Goal: Task Accomplishment & Management: Manage account settings

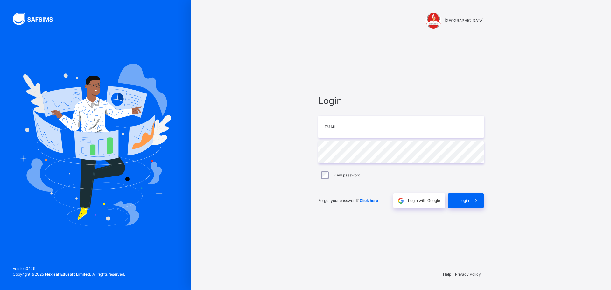
type input "**********"
click at [336, 140] on div "**********" at bounding box center [401, 151] width 166 height 114
click at [464, 15] on div "[GEOGRAPHIC_DATA]" at bounding box center [401, 21] width 166 height 16
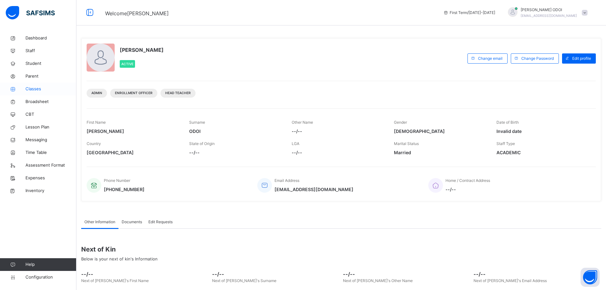
click at [44, 91] on span "Classes" at bounding box center [50, 89] width 51 height 6
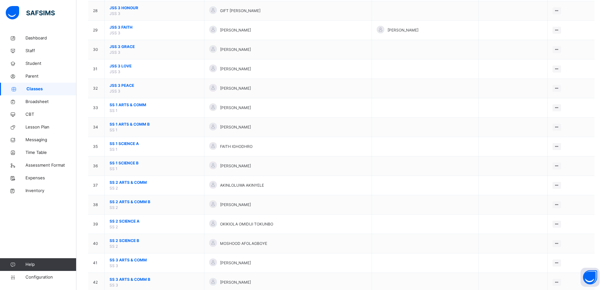
scroll to position [605, 0]
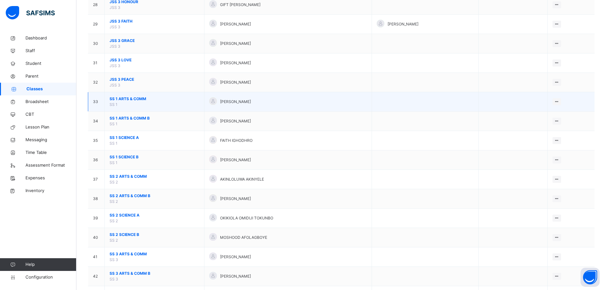
click at [151, 99] on span "SS 1 ARTS & COMM" at bounding box center [155, 99] width 90 height 6
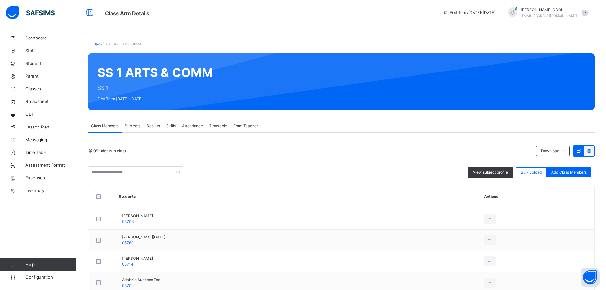
click at [132, 126] on span "Subjects" at bounding box center [133, 126] width 16 height 6
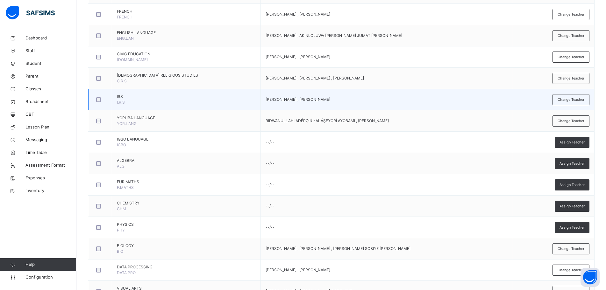
scroll to position [350, 0]
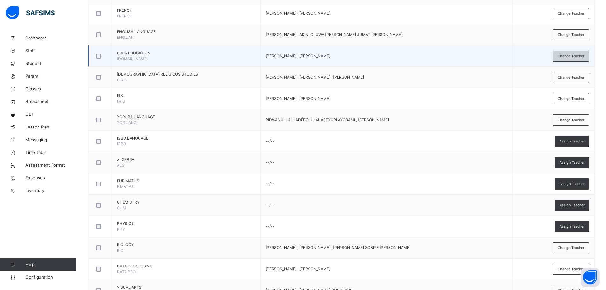
click at [573, 57] on span "Change Teacher" at bounding box center [571, 55] width 27 height 5
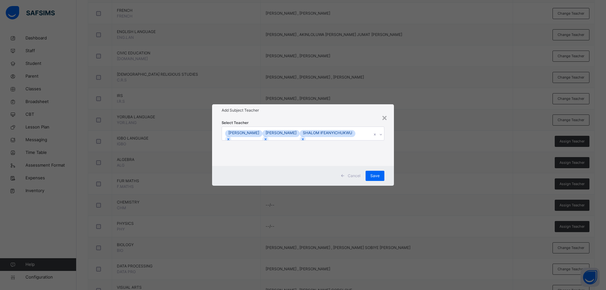
click at [298, 135] on div "DAMILOLA [PERSON_NAME] [PERSON_NAME]" at bounding box center [297, 133] width 150 height 13
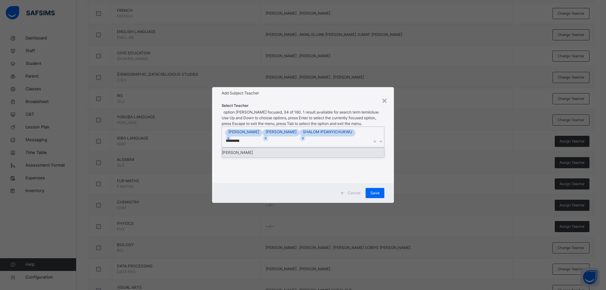
type input "**********"
click at [302, 150] on div "[PERSON_NAME]" at bounding box center [303, 153] width 162 height 10
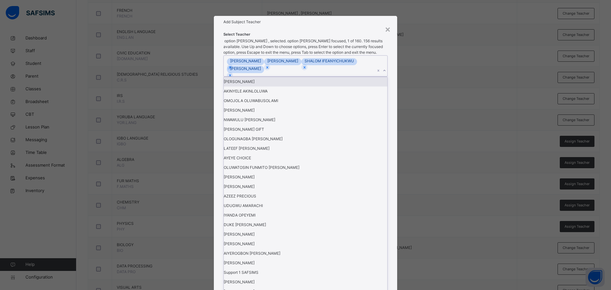
click at [416, 163] on div "× Add Subject Teacher Select Teacher option [PERSON_NAME] , selected. option [P…" at bounding box center [305, 145] width 611 height 290
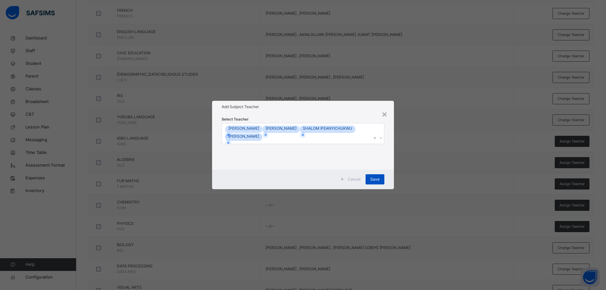
click at [374, 181] on span "Save" at bounding box center [374, 180] width 9 height 6
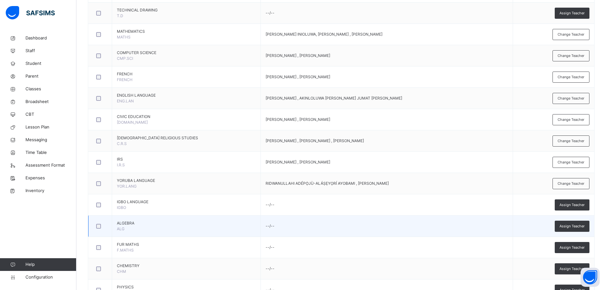
scroll to position [255, 0]
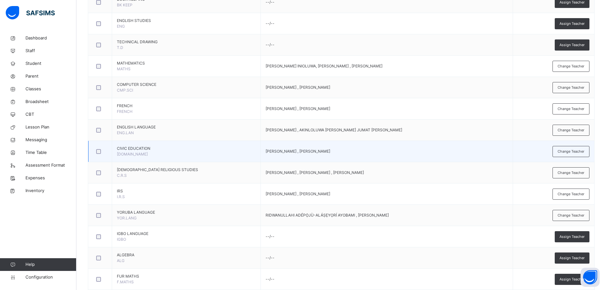
click at [312, 156] on td "[PERSON_NAME] , [PERSON_NAME]" at bounding box center [386, 151] width 252 height 21
click at [570, 155] on div "Change Teacher" at bounding box center [570, 151] width 37 height 11
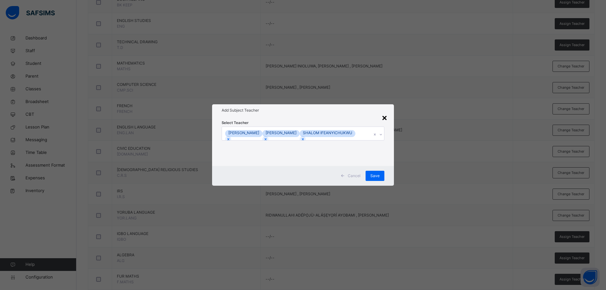
click at [384, 112] on div "×" at bounding box center [384, 117] width 6 height 13
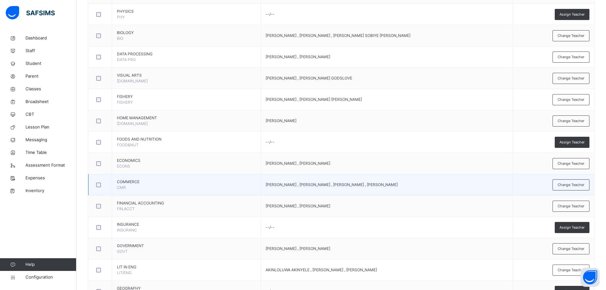
scroll to position [591, 0]
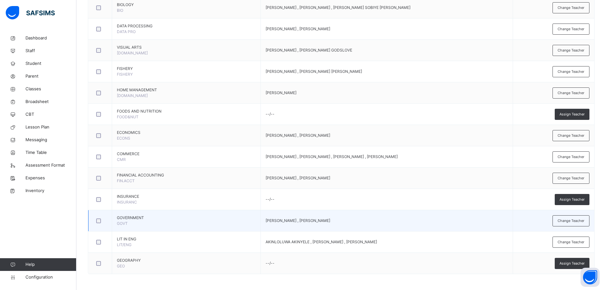
click at [344, 221] on td "[PERSON_NAME] , [PERSON_NAME]" at bounding box center [386, 220] width 252 height 21
click at [337, 218] on td "[PERSON_NAME] , [PERSON_NAME]" at bounding box center [386, 220] width 252 height 21
click at [580, 224] on span "Change Teacher" at bounding box center [571, 220] width 27 height 5
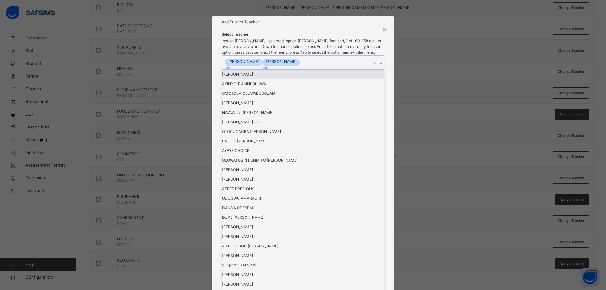
click at [328, 69] on div "[PERSON_NAME] [PERSON_NAME]" at bounding box center [297, 62] width 150 height 13
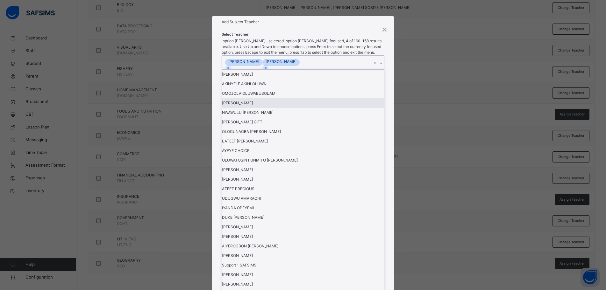
scroll to position [0, 0]
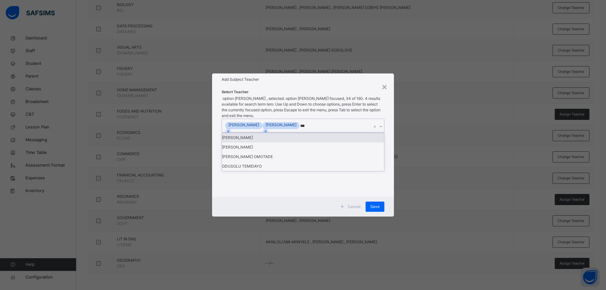
type input "****"
click at [345, 143] on div "[PERSON_NAME]" at bounding box center [303, 138] width 162 height 10
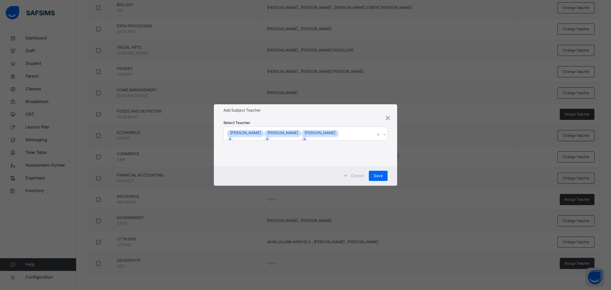
click at [425, 176] on div "× Add Subject Teacher Select Teacher [PERSON_NAME] [PERSON_NAME] [PERSON_NAME] …" at bounding box center [305, 145] width 611 height 290
drag, startPoint x: 376, startPoint y: 177, endPoint x: 383, endPoint y: 202, distance: 25.8
click at [377, 177] on span "Save" at bounding box center [378, 176] width 9 height 6
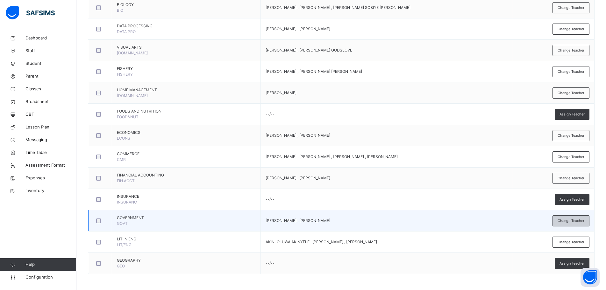
click at [584, 224] on span "Change Teacher" at bounding box center [571, 220] width 27 height 5
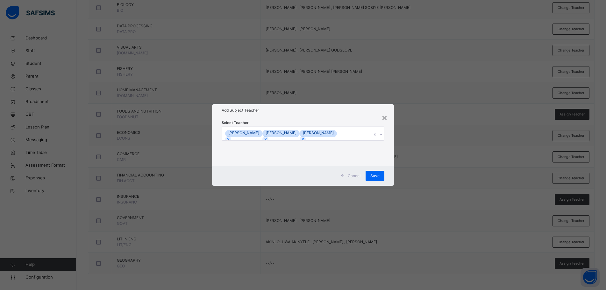
drag, startPoint x: 373, startPoint y: 184, endPoint x: 383, endPoint y: 186, distance: 11.0
click at [373, 181] on div "Save" at bounding box center [375, 176] width 19 height 10
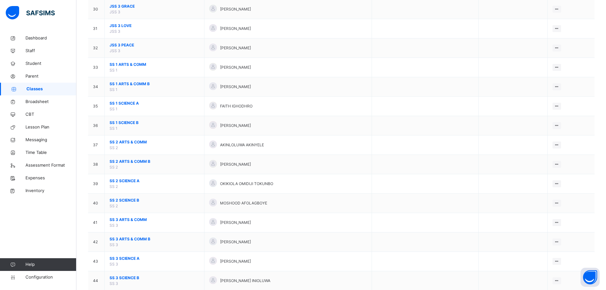
scroll to position [656, 0]
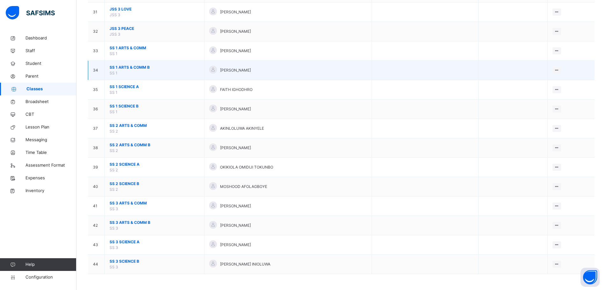
click at [162, 64] on td "SS 1 ARTS & COMM B SS 1" at bounding box center [155, 70] width 100 height 19
click at [159, 69] on span "SS 1 ARTS & COMM B" at bounding box center [155, 68] width 90 height 6
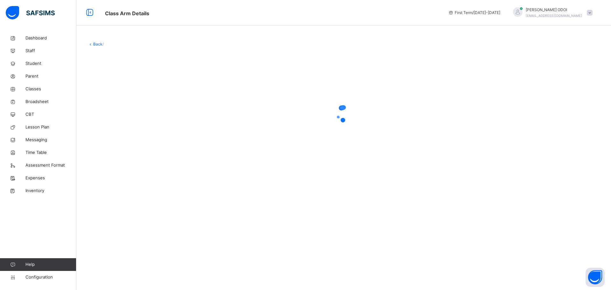
click at [121, 65] on div at bounding box center [344, 113] width 512 height 121
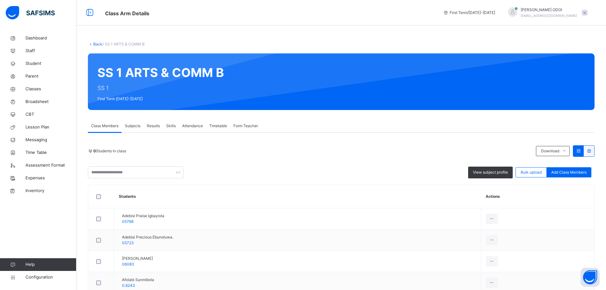
click at [137, 129] on span "Subjects" at bounding box center [133, 126] width 16 height 6
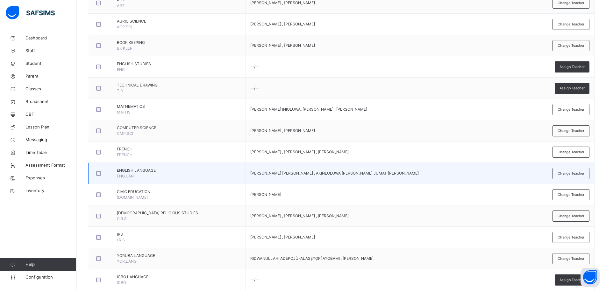
scroll to position [223, 0]
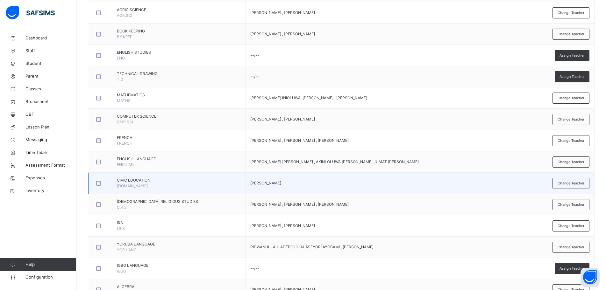
click at [281, 184] on span "[PERSON_NAME]" at bounding box center [265, 183] width 31 height 5
click at [577, 181] on span "Change Teacher" at bounding box center [571, 183] width 27 height 5
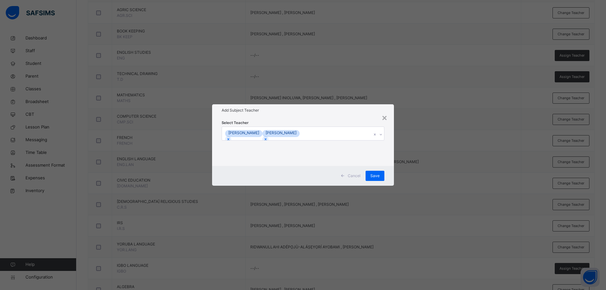
click at [353, 132] on div "DAMILOLA [PERSON_NAME]" at bounding box center [297, 133] width 150 height 13
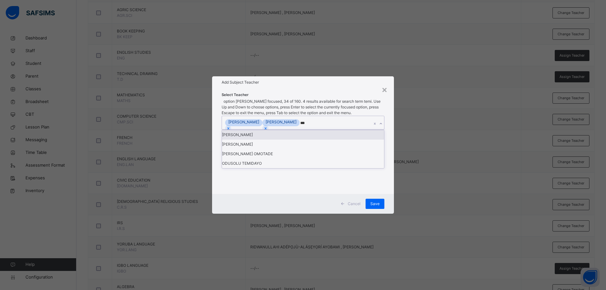
type input "****"
click at [316, 140] on div "[PERSON_NAME]" at bounding box center [303, 135] width 162 height 10
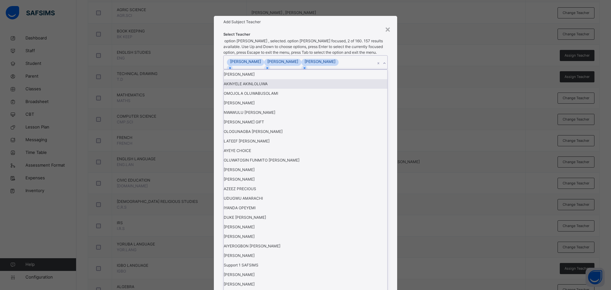
click at [412, 156] on div "× Add Subject Teacher Select Teacher option [PERSON_NAME] , selected. option [P…" at bounding box center [305, 145] width 611 height 290
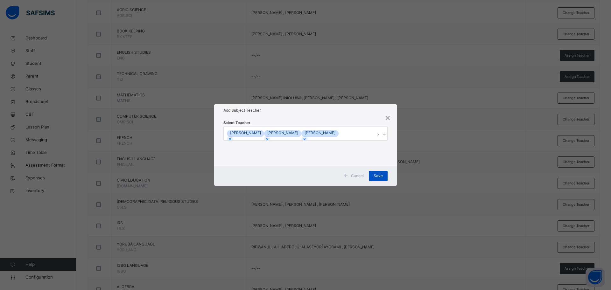
click at [377, 179] on span "Save" at bounding box center [378, 176] width 9 height 6
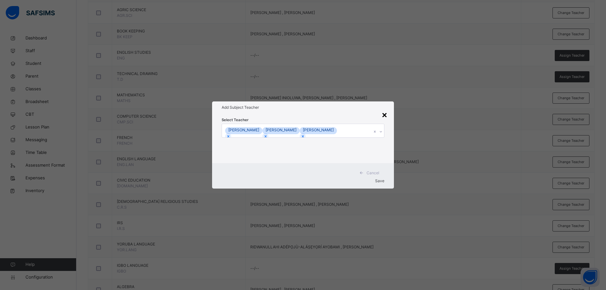
click at [386, 115] on div "×" at bounding box center [384, 114] width 6 height 13
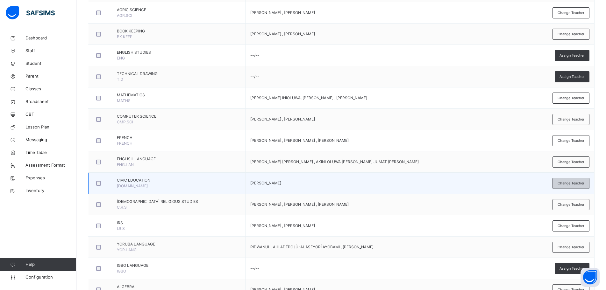
click at [578, 184] on span "Change Teacher" at bounding box center [571, 183] width 27 height 5
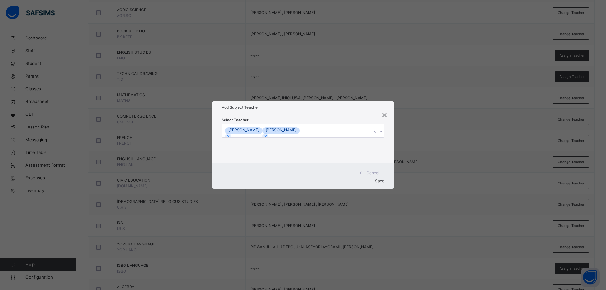
click at [344, 131] on div "DAMILOLA [PERSON_NAME]" at bounding box center [297, 130] width 150 height 13
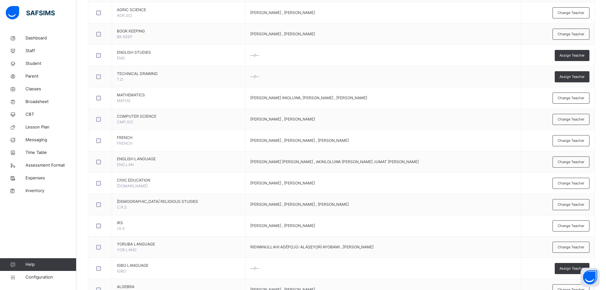
click at [580, 183] on span "Change Teacher" at bounding box center [571, 183] width 27 height 5
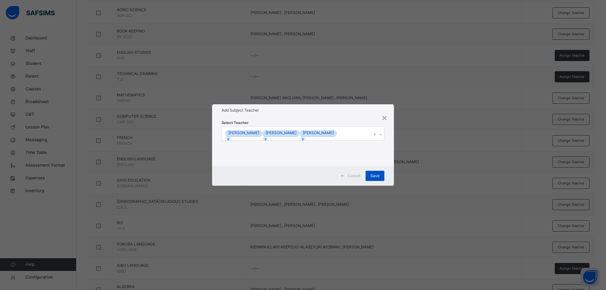
click at [373, 178] on span "Save" at bounding box center [374, 176] width 9 height 6
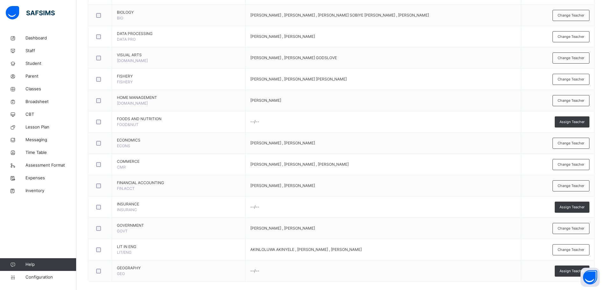
scroll to position [591, 0]
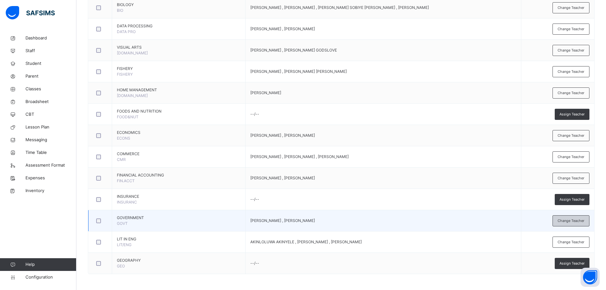
click at [577, 223] on span "Change Teacher" at bounding box center [571, 220] width 27 height 5
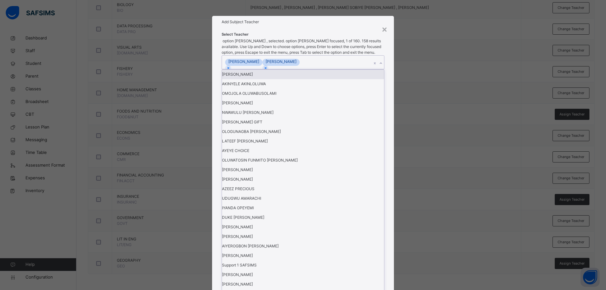
click at [335, 69] on div "[PERSON_NAME] [PERSON_NAME]" at bounding box center [297, 62] width 150 height 13
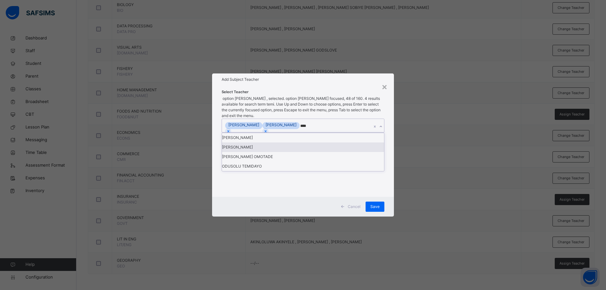
type input "****"
click at [436, 160] on div "× Add Subject Teacher Select Teacher option [PERSON_NAME] , selected. option [P…" at bounding box center [303, 145] width 606 height 290
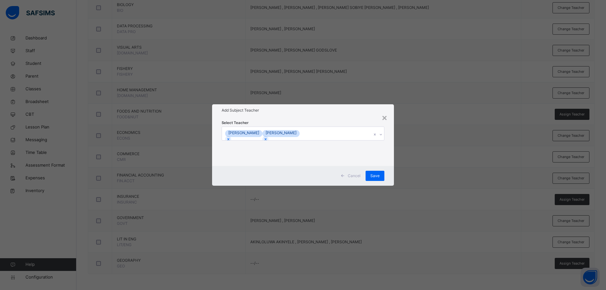
click at [333, 129] on div "[PERSON_NAME] [PERSON_NAME]" at bounding box center [297, 133] width 150 height 13
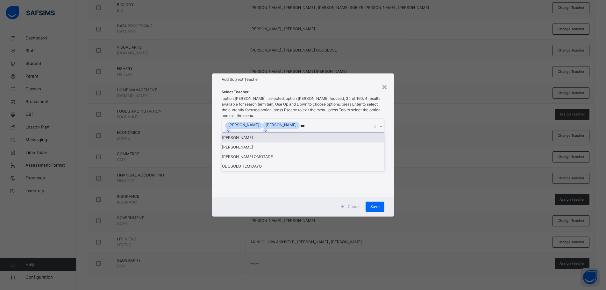
type input "****"
click at [344, 143] on div "[PERSON_NAME]" at bounding box center [303, 138] width 162 height 10
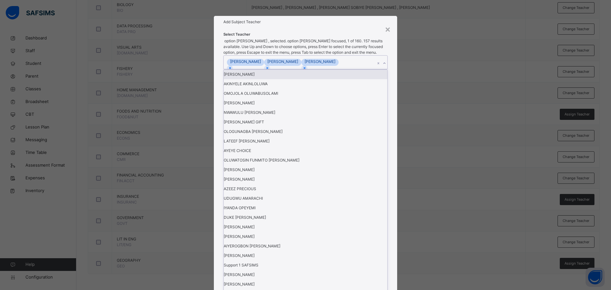
click at [424, 167] on div "× Add Subject Teacher Select Teacher option [PERSON_NAME] , selected. option [P…" at bounding box center [305, 145] width 611 height 290
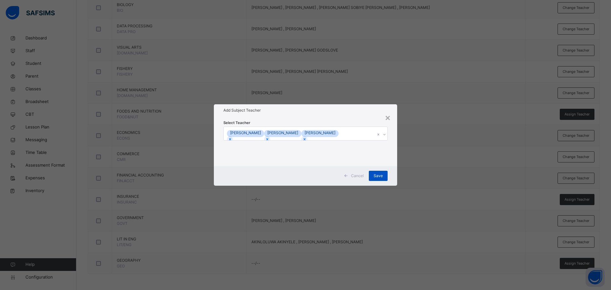
click at [376, 179] on span "Save" at bounding box center [378, 176] width 9 height 6
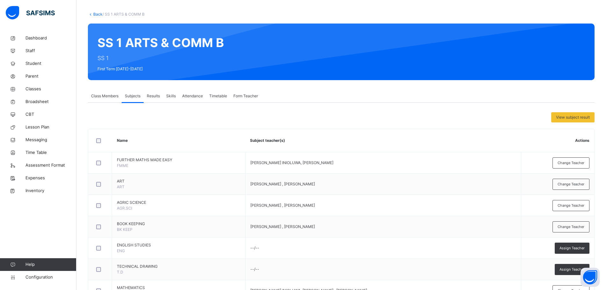
scroll to position [0, 0]
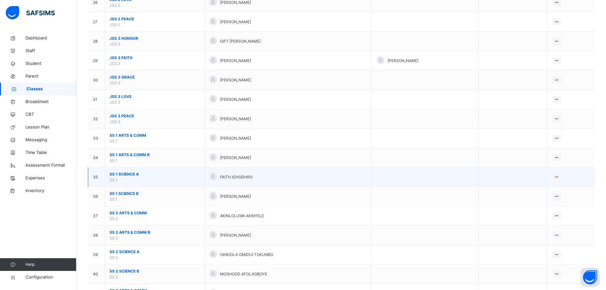
scroll to position [605, 0]
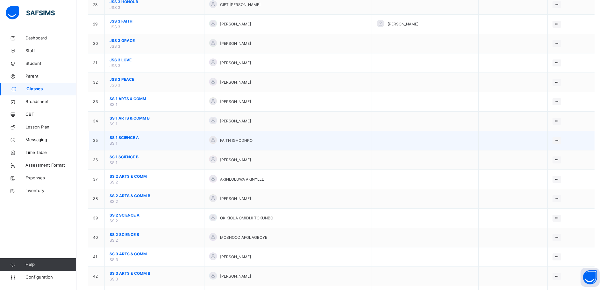
click at [147, 141] on td "SS 1 SCIENCE A SS 1" at bounding box center [155, 140] width 100 height 19
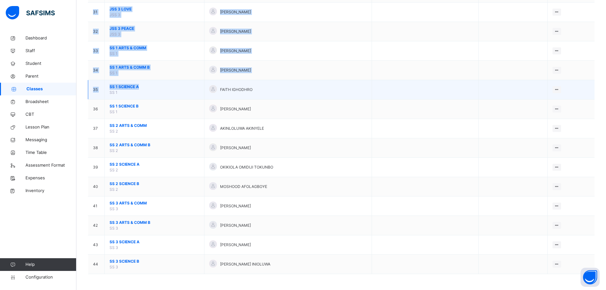
click at [178, 88] on span "SS 1 SCIENCE A" at bounding box center [155, 87] width 90 height 6
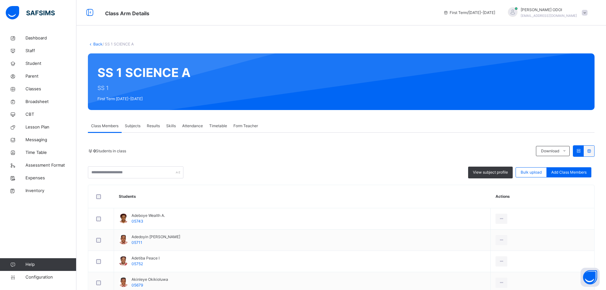
click at [129, 129] on div "Subjects" at bounding box center [133, 126] width 22 height 13
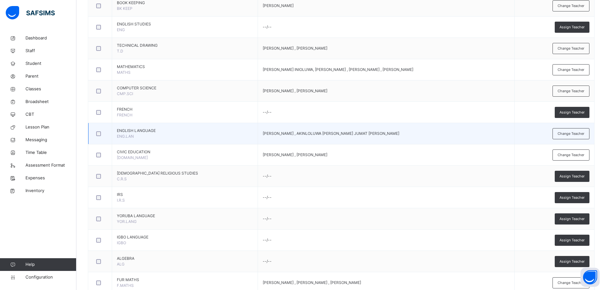
scroll to position [255, 0]
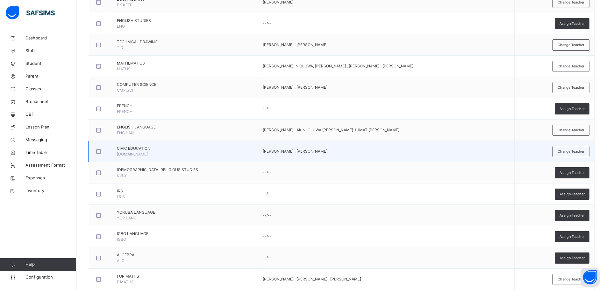
click at [258, 154] on td "[PERSON_NAME] , [PERSON_NAME]" at bounding box center [386, 151] width 257 height 21
click at [568, 149] on span "Change Teacher" at bounding box center [571, 151] width 27 height 5
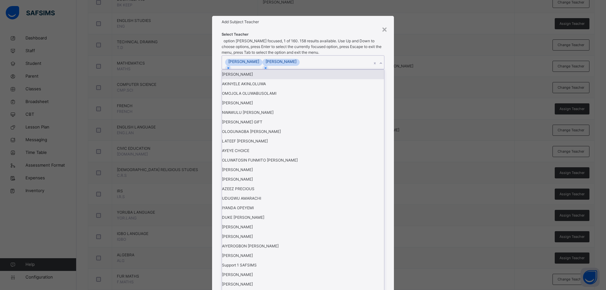
click at [330, 69] on div "[PERSON_NAME] [PERSON_NAME]" at bounding box center [297, 62] width 150 height 13
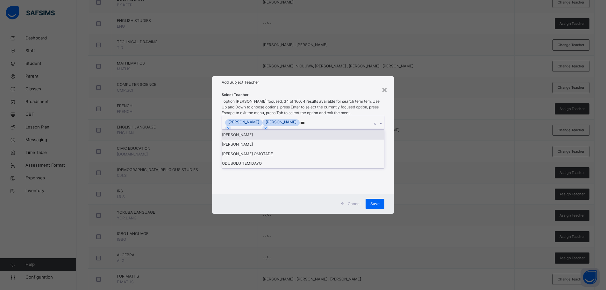
type input "****"
click at [302, 140] on div "[PERSON_NAME]" at bounding box center [303, 135] width 162 height 10
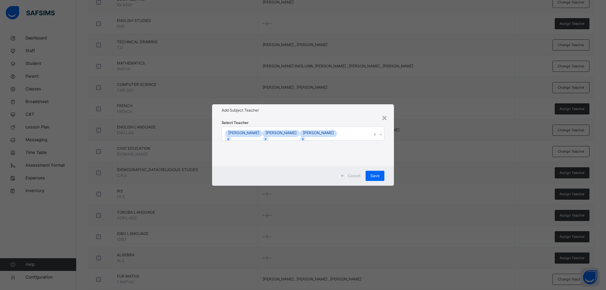
click at [403, 212] on div "× Add Subject Teacher Select Teacher [PERSON_NAME] DAMILOLA [PERSON_NAME] Cance…" at bounding box center [303, 145] width 606 height 290
click at [377, 174] on span "Save" at bounding box center [374, 176] width 9 height 6
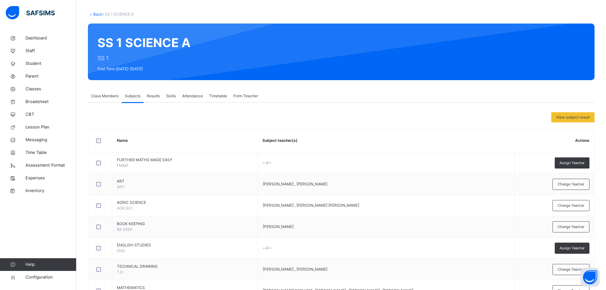
scroll to position [0, 0]
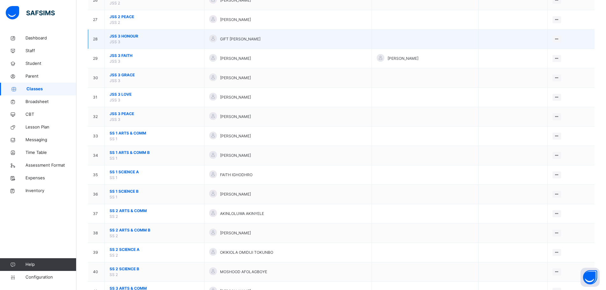
scroll to position [605, 0]
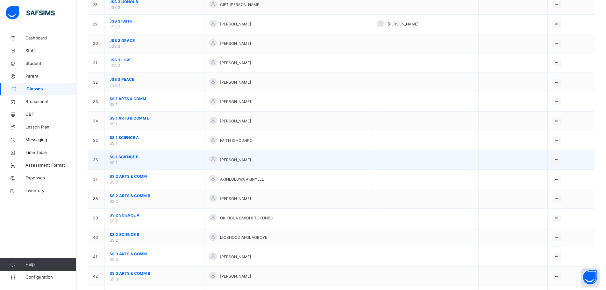
click at [138, 155] on span "SS 1 SCIENCE B" at bounding box center [155, 157] width 90 height 6
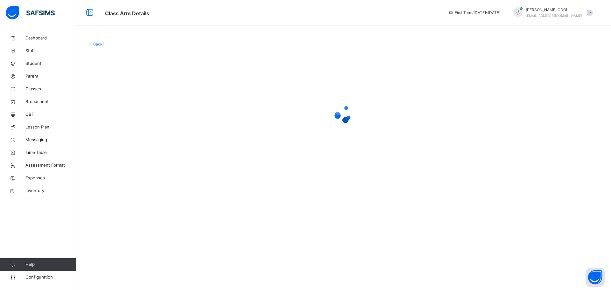
click at [137, 155] on div at bounding box center [344, 113] width 512 height 121
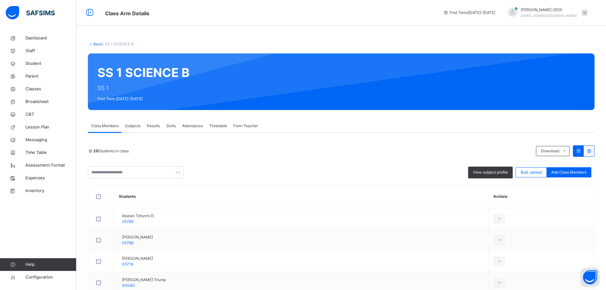
click at [134, 127] on span "Subjects" at bounding box center [133, 126] width 16 height 6
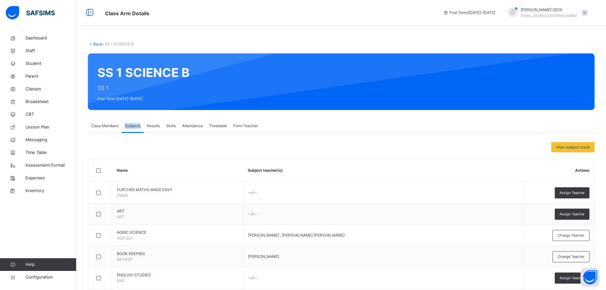
click at [134, 127] on span "Subjects" at bounding box center [133, 126] width 16 height 6
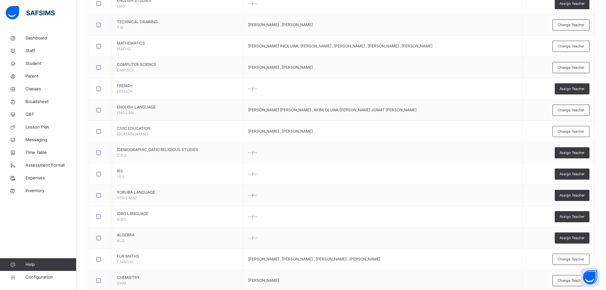
scroll to position [272, 0]
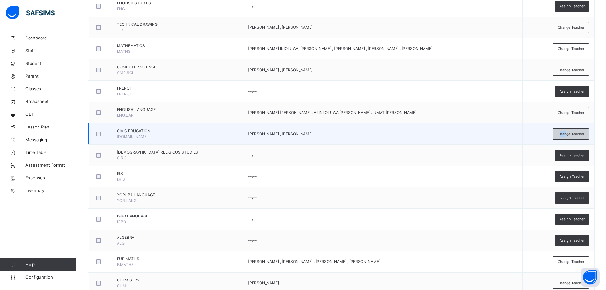
click at [565, 136] on span "Change Teacher" at bounding box center [571, 134] width 27 height 5
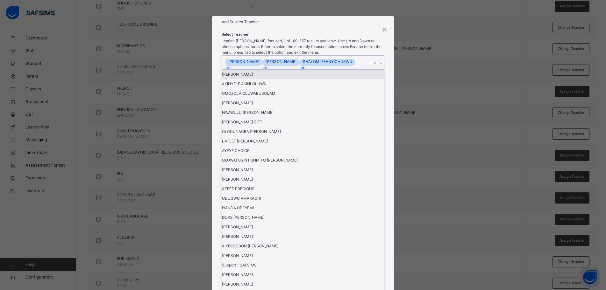
click at [296, 69] on div "DAMILOLA [PERSON_NAME] [PERSON_NAME]" at bounding box center [297, 62] width 150 height 13
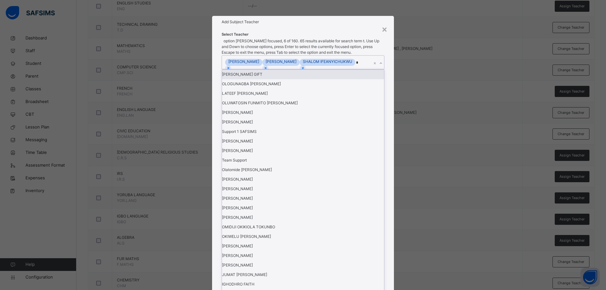
type input "**"
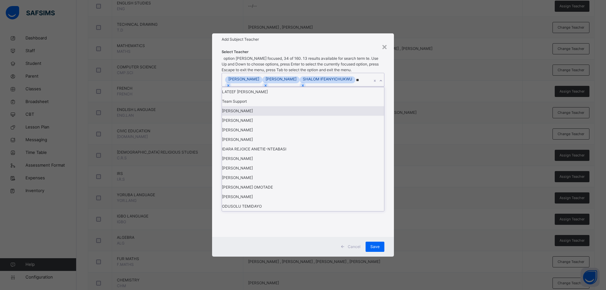
click at [261, 116] on div "[PERSON_NAME]" at bounding box center [303, 111] width 162 height 10
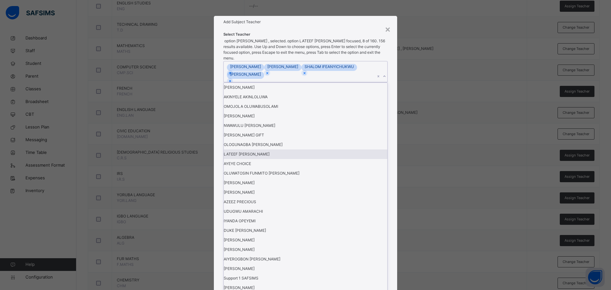
click at [423, 218] on div "× Add Subject Teacher Select Teacher option [PERSON_NAME] , selected. option LA…" at bounding box center [305, 145] width 611 height 290
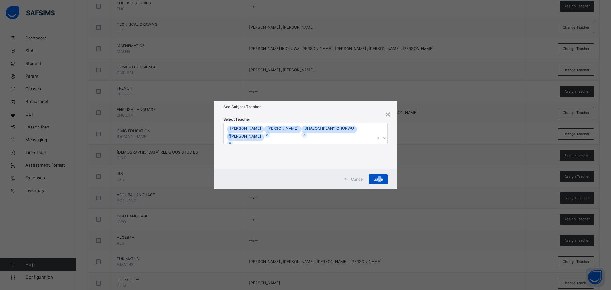
click at [379, 179] on span "Save" at bounding box center [378, 180] width 9 height 6
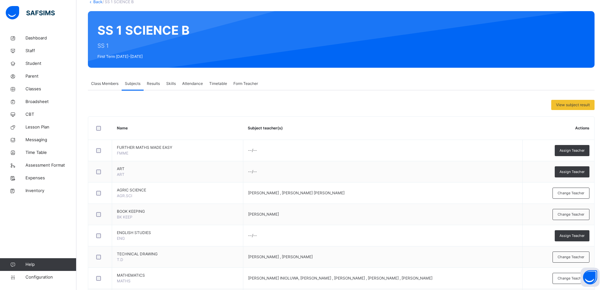
scroll to position [0, 0]
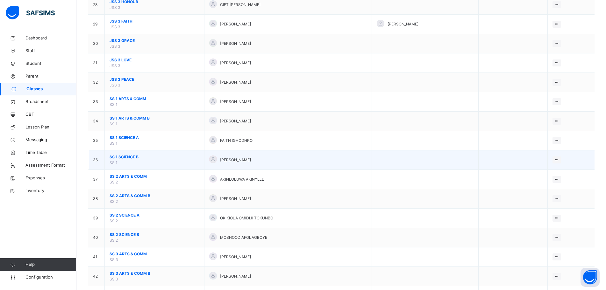
scroll to position [656, 0]
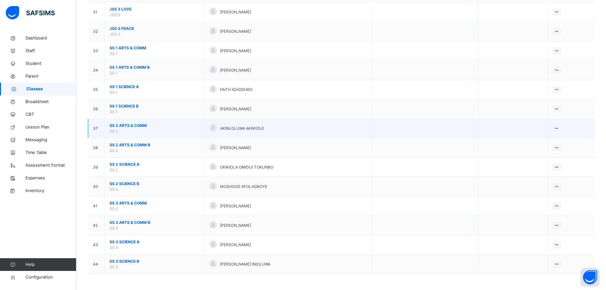
drag, startPoint x: 146, startPoint y: 131, endPoint x: 148, endPoint y: 128, distance: 3.6
click at [148, 128] on td "SS 2 ARTS & COMM SS 2" at bounding box center [155, 128] width 100 height 19
click at [149, 129] on td "SS 2 ARTS & COMM SS 2" at bounding box center [155, 128] width 100 height 19
click at [148, 129] on td "SS 2 ARTS & COMM SS 2" at bounding box center [155, 128] width 100 height 19
click at [155, 131] on td "SS 2 ARTS & COMM SS 2" at bounding box center [155, 128] width 100 height 19
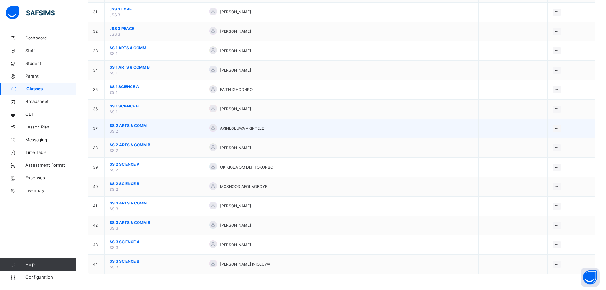
click at [155, 131] on td "SS 2 ARTS & COMM SS 2" at bounding box center [155, 128] width 100 height 19
click at [167, 127] on span "SS 2 ARTS & COMM" at bounding box center [155, 126] width 90 height 6
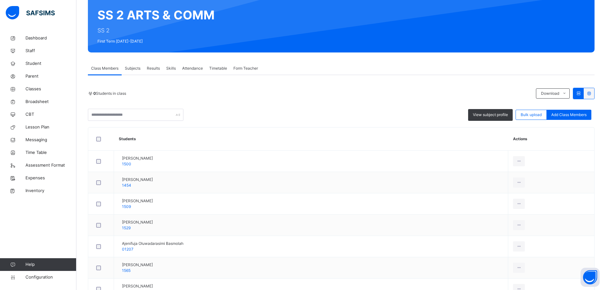
scroll to position [64, 0]
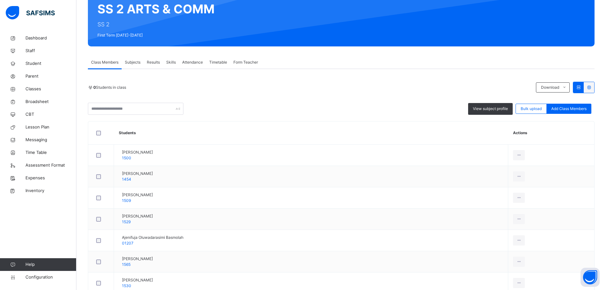
click at [134, 61] on span "Subjects" at bounding box center [133, 63] width 16 height 6
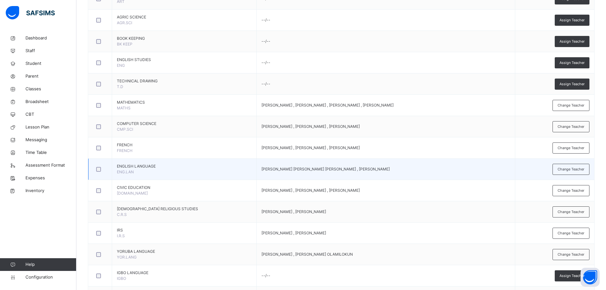
scroll to position [223, 0]
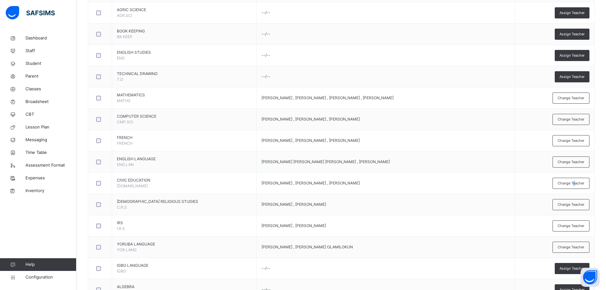
click at [579, 179] on div "Change Teacher" at bounding box center [570, 183] width 37 height 11
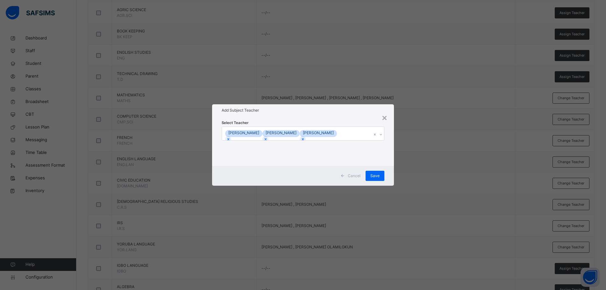
click at [359, 131] on div "[PERSON_NAME] [PERSON_NAME] [PERSON_NAME]" at bounding box center [297, 133] width 150 height 13
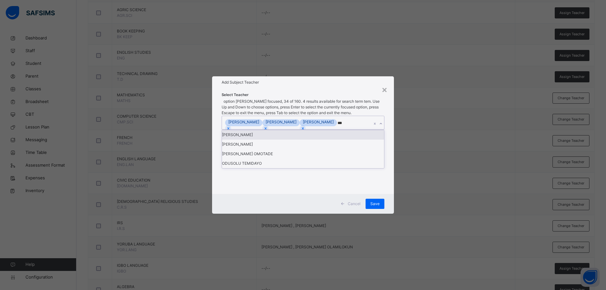
type input "****"
click at [293, 140] on div "[PERSON_NAME]" at bounding box center [303, 135] width 162 height 10
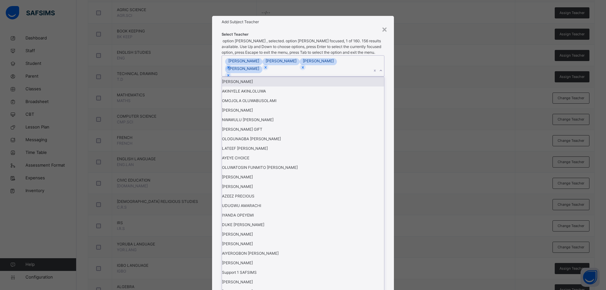
click at [414, 168] on div "× Add Subject Teacher Select Teacher option [PERSON_NAME] , selected. option [P…" at bounding box center [303, 145] width 606 height 290
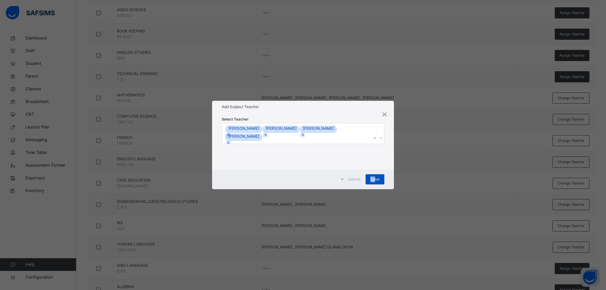
drag, startPoint x: 375, startPoint y: 179, endPoint x: 370, endPoint y: 181, distance: 5.3
click at [370, 181] on div "Save" at bounding box center [375, 179] width 19 height 10
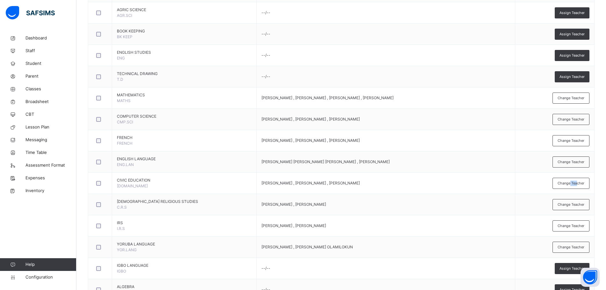
drag, startPoint x: 583, startPoint y: 186, endPoint x: 575, endPoint y: 188, distance: 8.1
click at [575, 188] on div "Change Teacher" at bounding box center [570, 183] width 37 height 11
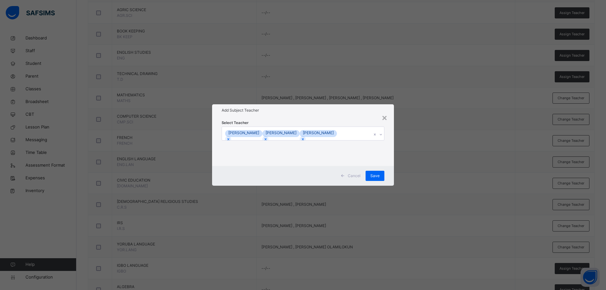
click at [364, 132] on div "[PERSON_NAME] [PERSON_NAME] [PERSON_NAME]" at bounding box center [297, 133] width 150 height 13
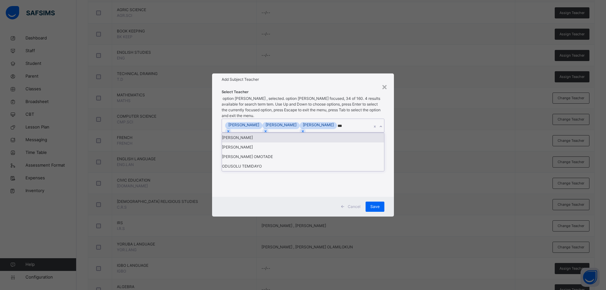
type input "****"
click at [306, 143] on div "[PERSON_NAME]" at bounding box center [303, 138] width 162 height 10
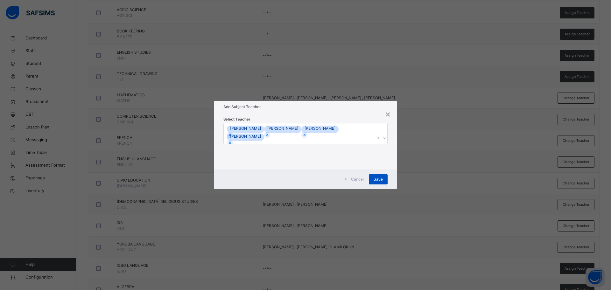
click at [381, 178] on span "Save" at bounding box center [378, 180] width 9 height 6
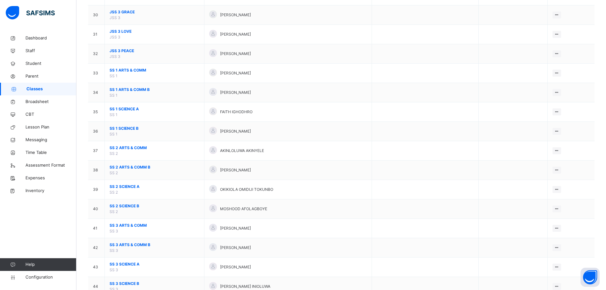
scroll to position [637, 0]
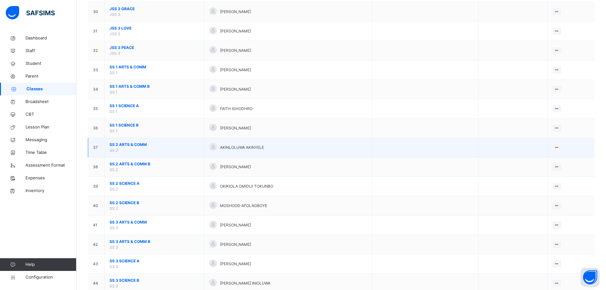
drag, startPoint x: 152, startPoint y: 159, endPoint x: 149, endPoint y: 149, distance: 10.3
click at [149, 149] on td "SS 2 ARTS & COMM SS 2" at bounding box center [155, 147] width 100 height 19
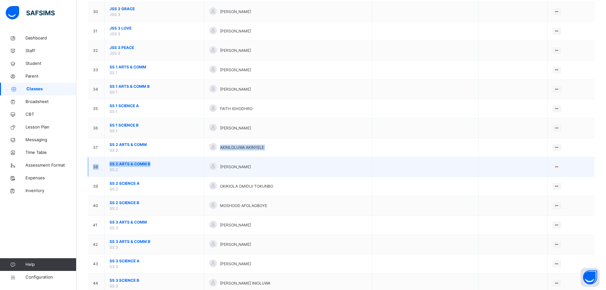
click at [165, 159] on td "SS 2 ARTS & COMM B SS 2" at bounding box center [155, 167] width 100 height 19
click at [165, 167] on span "SS 2 ARTS & COMM B" at bounding box center [155, 164] width 90 height 6
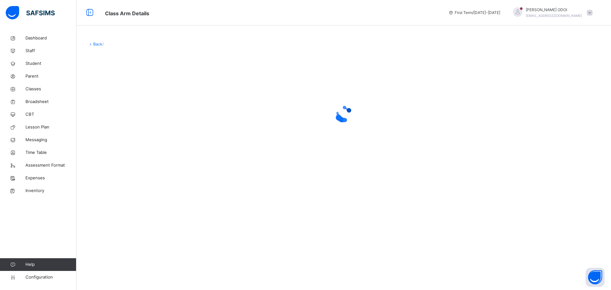
click at [165, 167] on div at bounding box center [344, 113] width 512 height 121
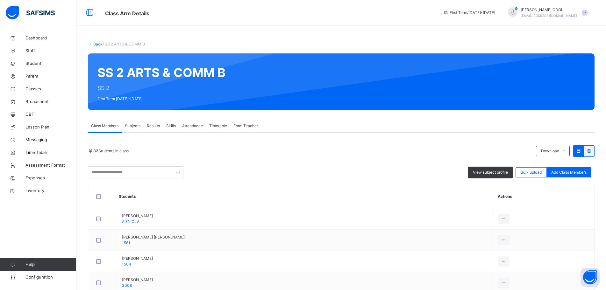
scroll to position [64, 0]
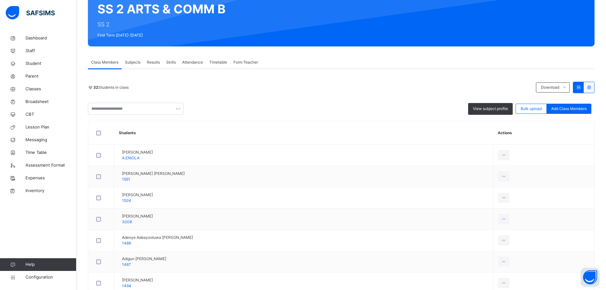
click at [138, 63] on span "Subjects" at bounding box center [133, 63] width 16 height 6
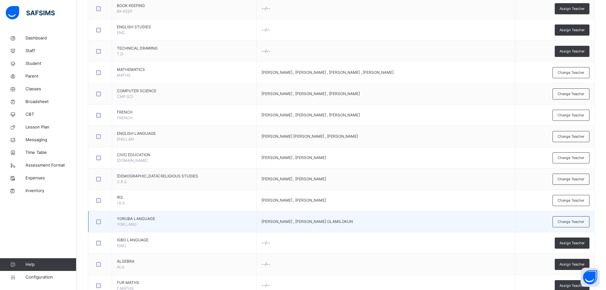
scroll to position [255, 0]
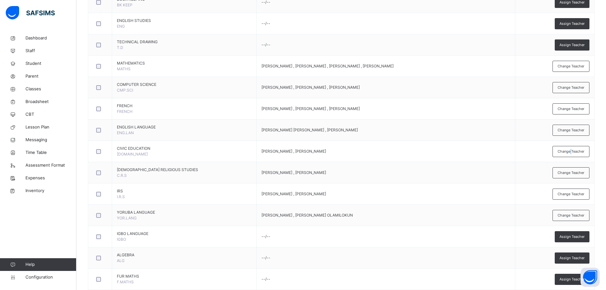
click at [576, 153] on span "Change Teacher" at bounding box center [571, 151] width 27 height 5
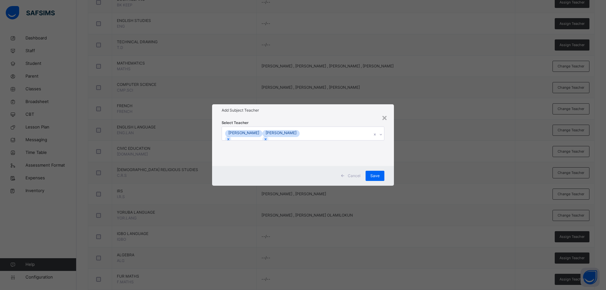
click at [320, 130] on div "[PERSON_NAME] [PERSON_NAME]" at bounding box center [297, 133] width 150 height 13
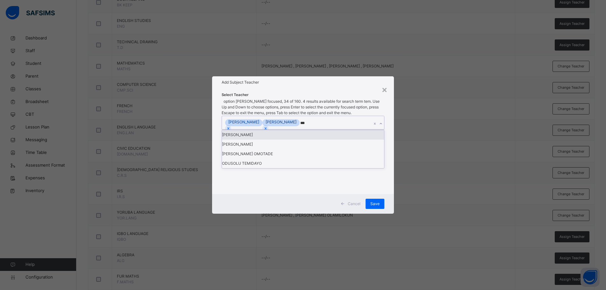
type input "****"
click at [324, 140] on div "[PERSON_NAME]" at bounding box center [303, 135] width 162 height 10
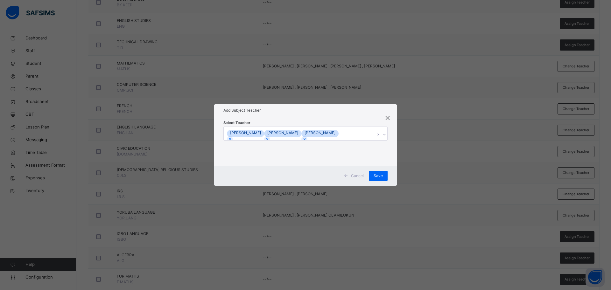
click at [354, 115] on div "Add Subject Teacher" at bounding box center [305, 110] width 183 height 12
click at [372, 177] on div "Save" at bounding box center [378, 176] width 19 height 10
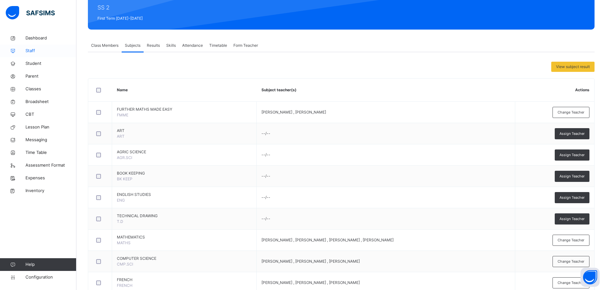
scroll to position [32, 0]
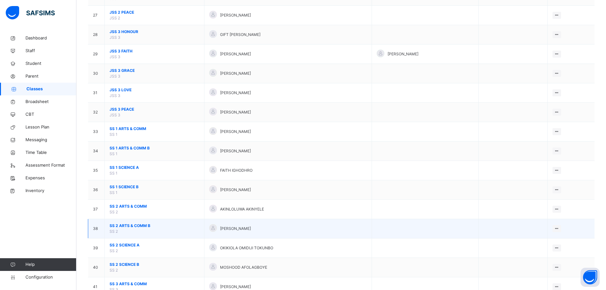
scroll to position [605, 0]
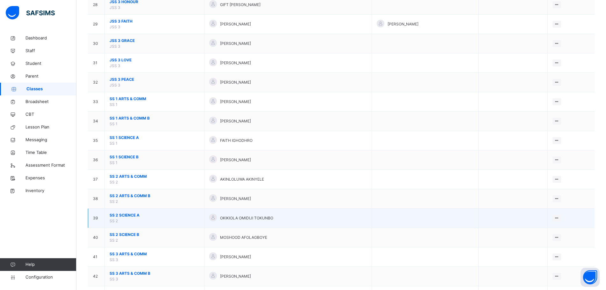
click at [146, 223] on td "SS 2 SCIENCE A SS 2" at bounding box center [155, 218] width 100 height 19
click at [167, 216] on span "SS 2 SCIENCE A" at bounding box center [155, 216] width 90 height 6
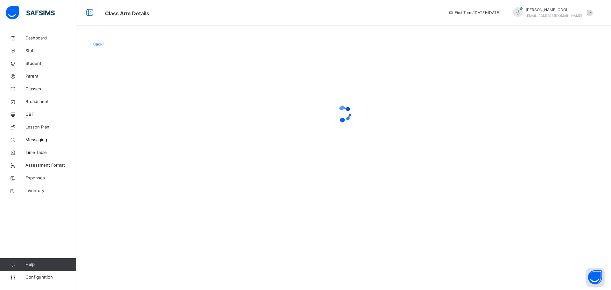
click at [167, 216] on div "Back /" at bounding box center [343, 145] width 535 height 290
click at [0, 70] on link "Student" at bounding box center [38, 63] width 76 height 13
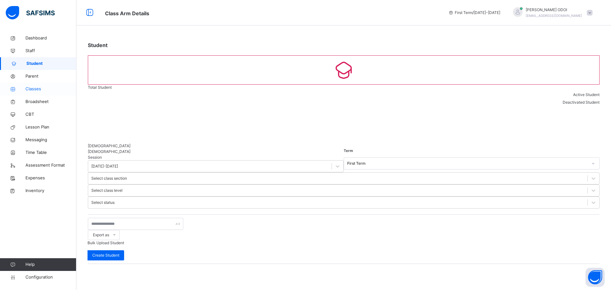
click at [31, 90] on span "Classes" at bounding box center [50, 89] width 51 height 6
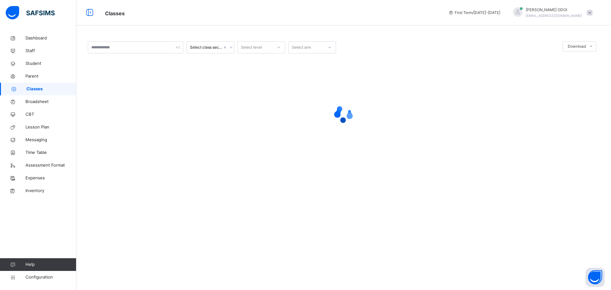
click at [31, 90] on span "Classes" at bounding box center [51, 89] width 50 height 6
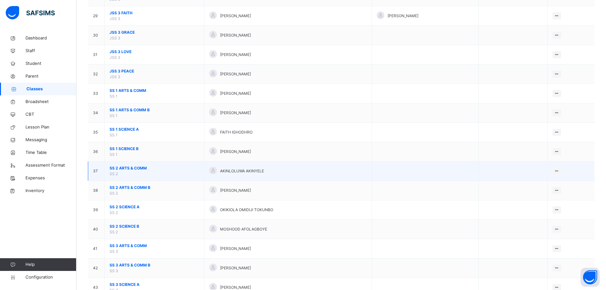
scroll to position [656, 0]
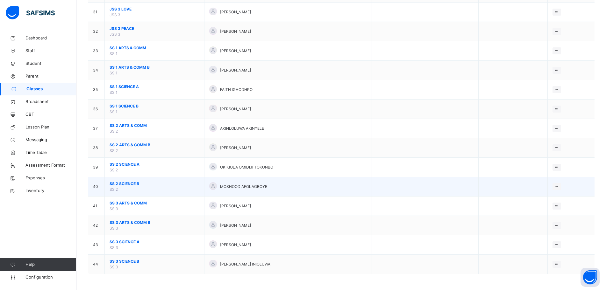
click at [152, 186] on span "SS 2 SCIENCE B" at bounding box center [155, 184] width 90 height 6
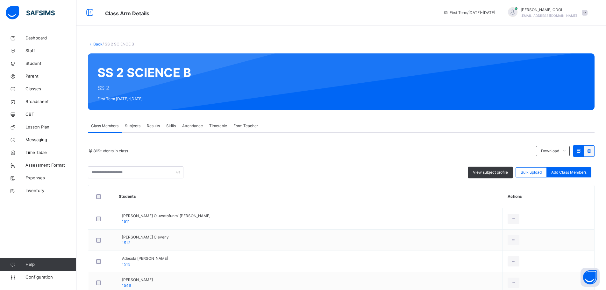
click at [126, 128] on span "Subjects" at bounding box center [133, 126] width 16 height 6
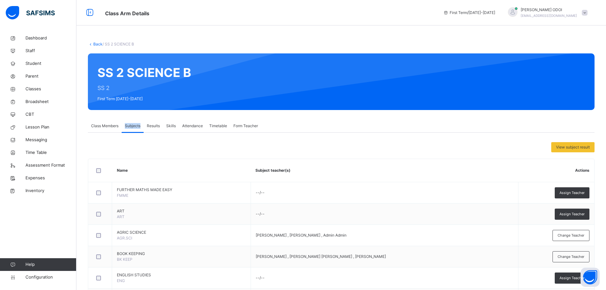
click at [126, 128] on span "Subjects" at bounding box center [133, 126] width 16 height 6
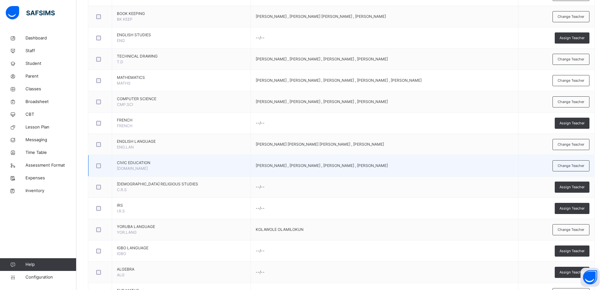
scroll to position [287, 0]
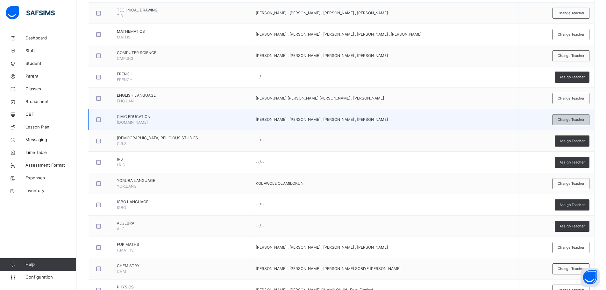
click at [576, 119] on span "Change Teacher" at bounding box center [571, 119] width 27 height 5
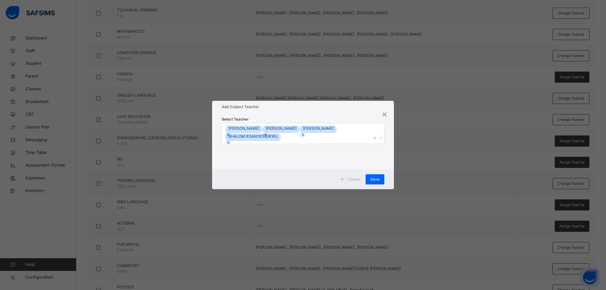
click at [297, 140] on div "[PERSON_NAME] [PERSON_NAME] [PERSON_NAME] [PERSON_NAME]" at bounding box center [297, 134] width 150 height 21
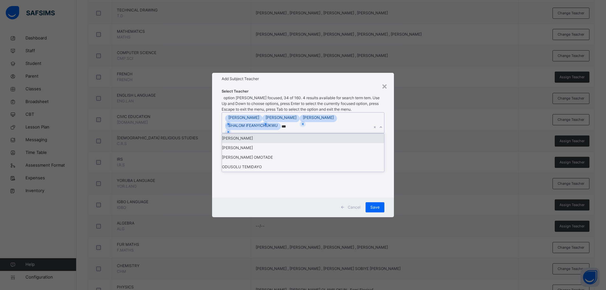
type input "****"
click at [249, 143] on div "[PERSON_NAME]" at bounding box center [303, 139] width 162 height 10
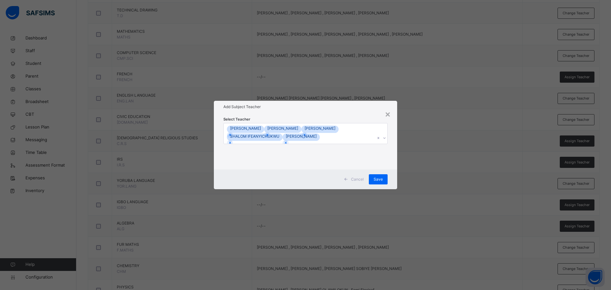
click at [300, 111] on div "Add Subject Teacher" at bounding box center [305, 107] width 183 height 12
click at [232, 141] on icon at bounding box center [230, 143] width 4 height 4
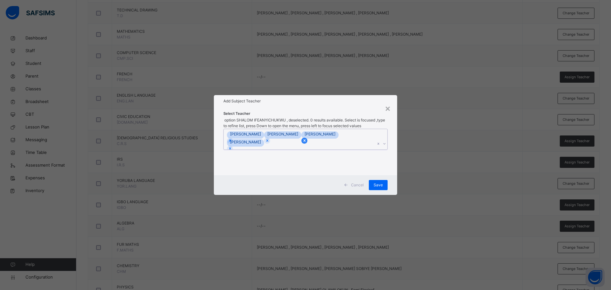
click at [307, 139] on icon at bounding box center [304, 141] width 4 height 4
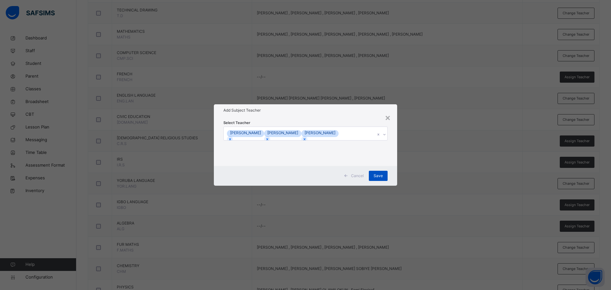
click at [379, 174] on span "Save" at bounding box center [378, 176] width 9 height 6
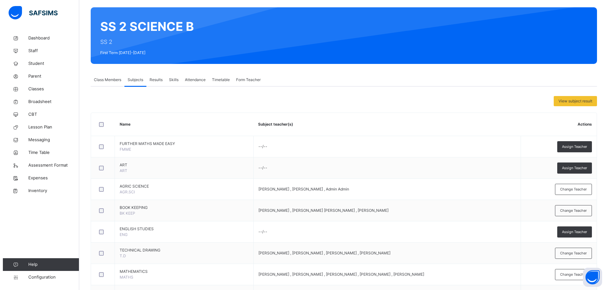
scroll to position [0, 0]
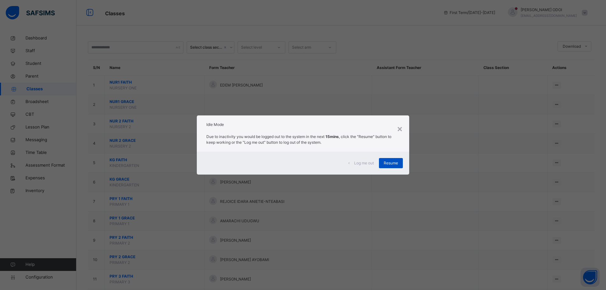
click at [400, 159] on div "Resume" at bounding box center [391, 163] width 24 height 10
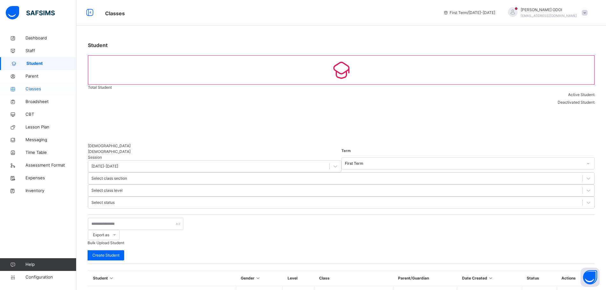
click at [38, 89] on span "Classes" at bounding box center [50, 89] width 51 height 6
click at [37, 89] on span "Classes" at bounding box center [50, 89] width 51 height 6
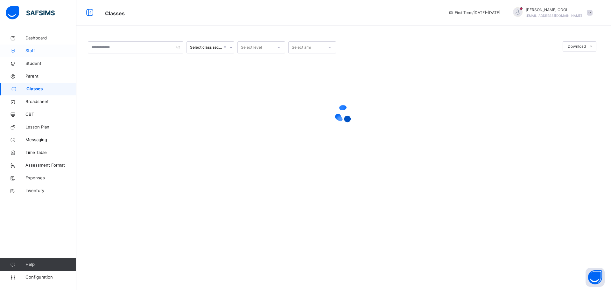
click at [28, 54] on link "Staff" at bounding box center [38, 51] width 76 height 13
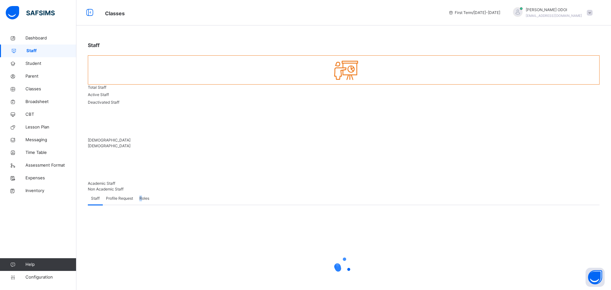
drag, startPoint x: 141, startPoint y: 121, endPoint x: 140, endPoint y: 125, distance: 4.0
click at [140, 192] on div "Roles" at bounding box center [144, 198] width 16 height 13
drag, startPoint x: 179, startPoint y: 139, endPoint x: 177, endPoint y: 142, distance: 3.6
click at [177, 205] on div "× Assign Staff Role: Select staff Cancel Save & Apply × Reassign Staff Staff: S…" at bounding box center [344, 265] width 512 height 121
click at [96, 196] on span "Staff" at bounding box center [95, 199] width 9 height 6
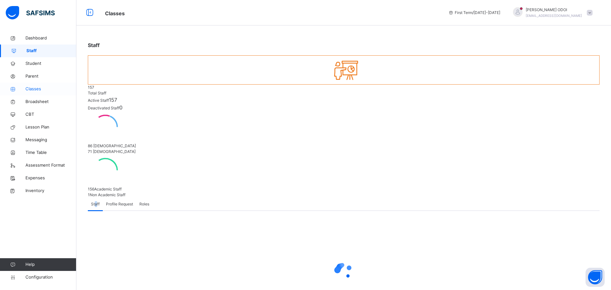
click at [45, 87] on span "Classes" at bounding box center [50, 89] width 51 height 6
